Goal: Find specific page/section: Find specific page/section

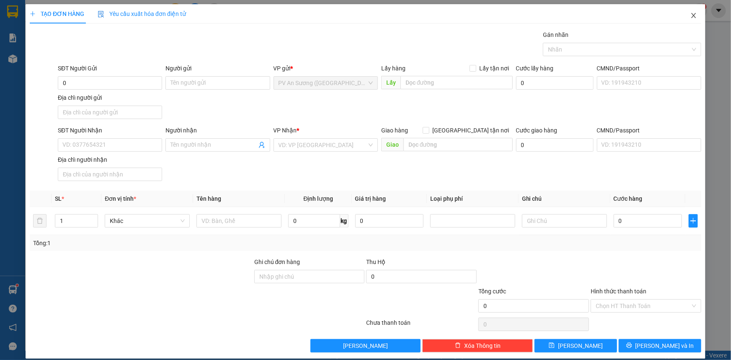
click at [690, 15] on icon "close" at bounding box center [693, 15] width 7 height 7
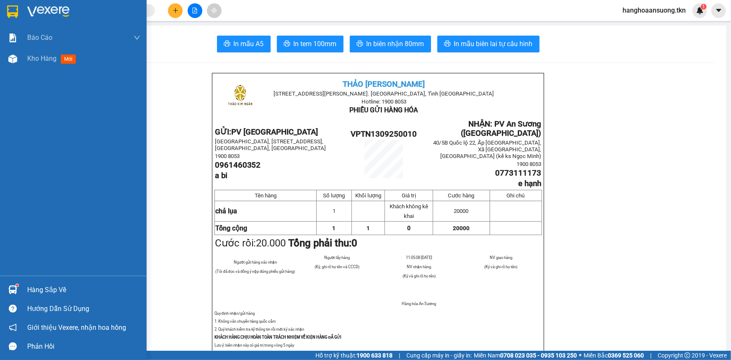
click at [11, 286] on img at bounding box center [12, 289] width 9 height 9
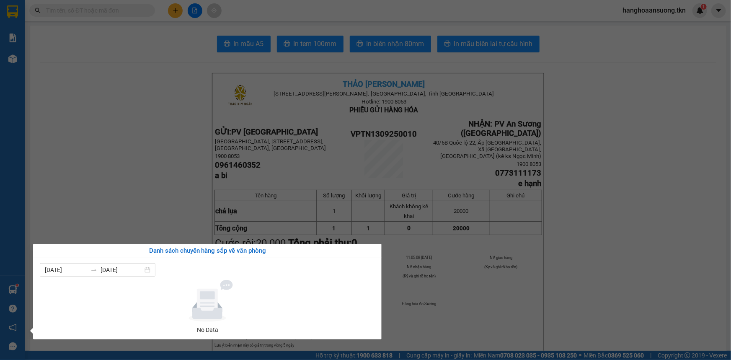
click at [117, 180] on section "Kết quả tìm kiếm ( 1 ) Bộ lọc Mã ĐH Trạng thái Món hàng Thu hộ Tổng cước Chưa c…" at bounding box center [365, 180] width 731 height 360
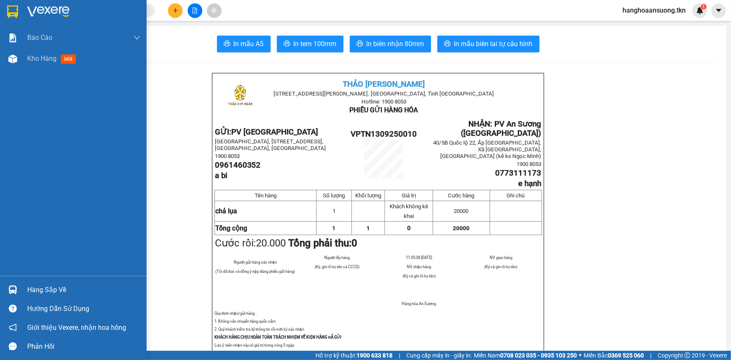
click at [11, 13] on img at bounding box center [12, 11] width 11 height 13
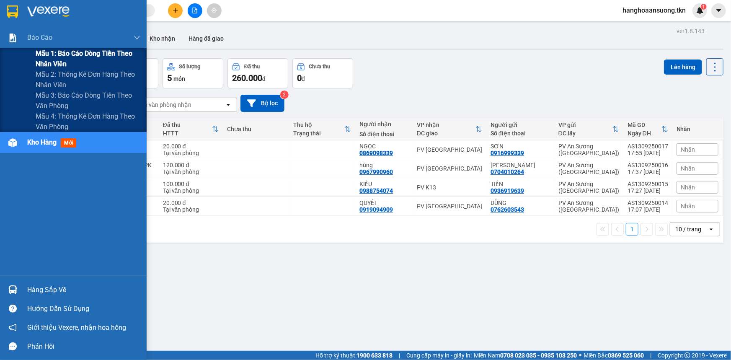
click at [20, 59] on div "Mẫu 1: Báo cáo dòng tiền theo nhân viên" at bounding box center [73, 58] width 147 height 21
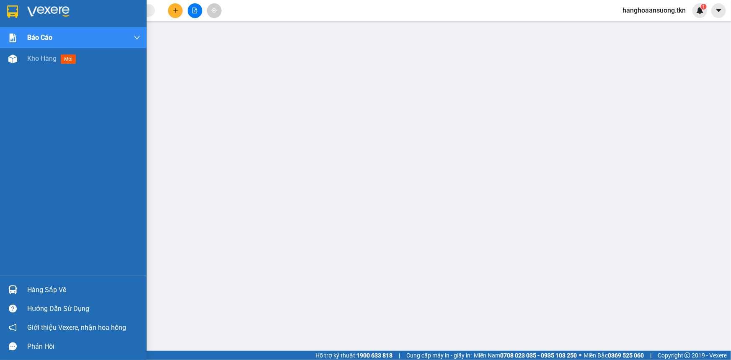
click at [13, 11] on img at bounding box center [12, 11] width 11 height 13
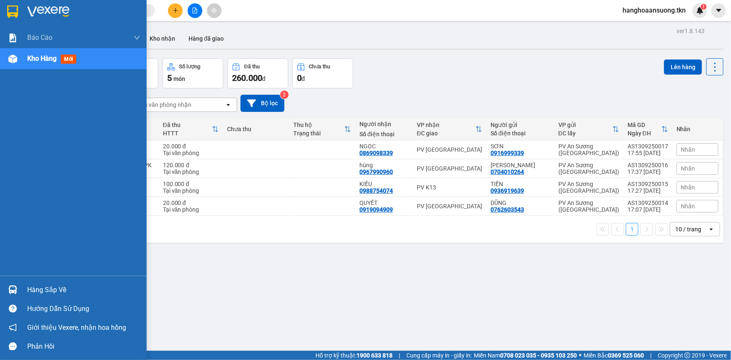
click at [15, 285] on img at bounding box center [12, 289] width 9 height 9
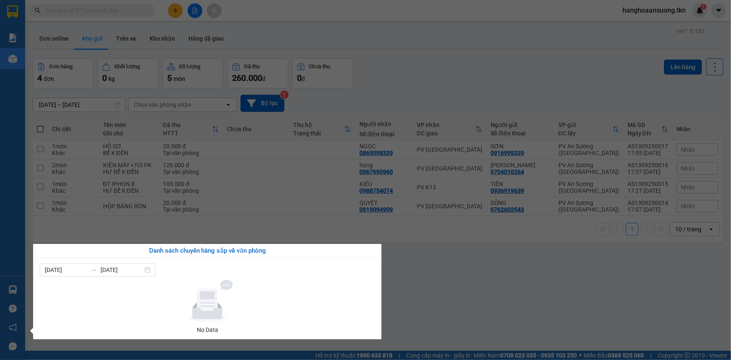
click at [205, 226] on section "Kết quả tìm kiếm ( 1 ) Bộ lọc Mã ĐH Trạng thái Món hàng Thu hộ Tổng cước Chưa c…" at bounding box center [365, 180] width 731 height 360
